Goal: Check status: Check status

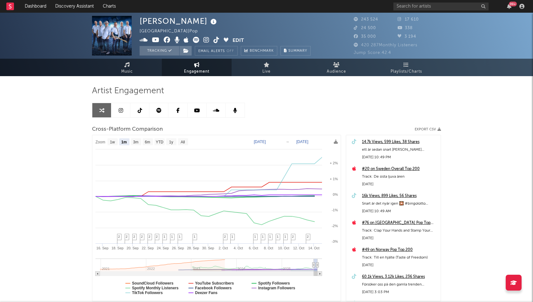
select select "1m"
click at [41, 6] on link "Dashboard" at bounding box center [35, 6] width 30 height 13
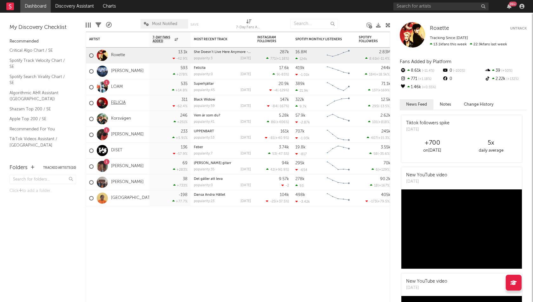
click at [118, 102] on link "FELICIA" at bounding box center [118, 102] width 15 height 5
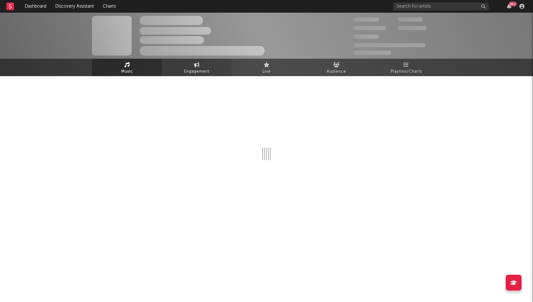
select select "1w"
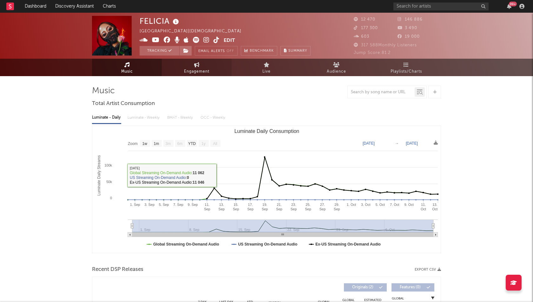
click at [201, 60] on link "Engagement" at bounding box center [197, 67] width 70 height 17
select select "1w"
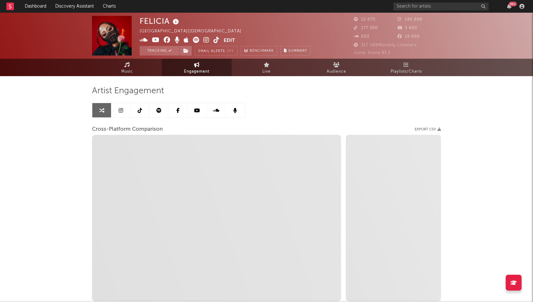
select select "1m"
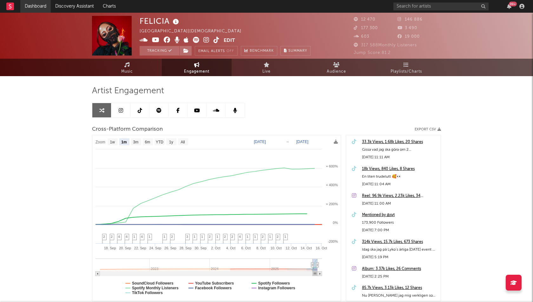
click at [31, 7] on link "Dashboard" at bounding box center [35, 6] width 30 height 13
